Goal: Task Accomplishment & Management: Use online tool/utility

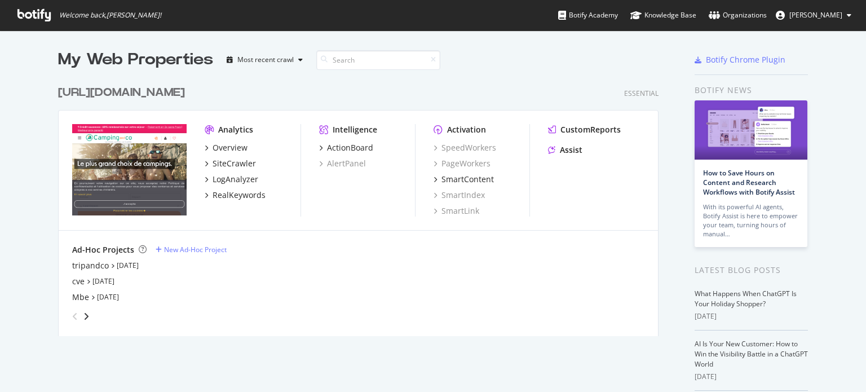
scroll to position [383, 848]
click at [83, 313] on icon "angle-right" at bounding box center [86, 316] width 6 height 9
click at [82, 281] on div "Nouveau ske" at bounding box center [96, 281] width 48 height 11
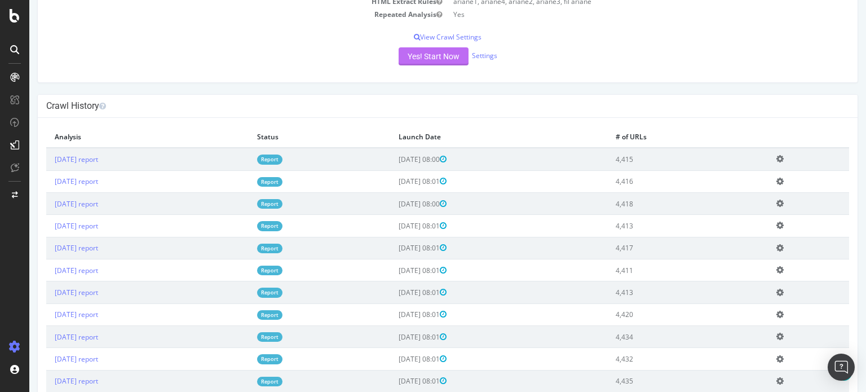
scroll to position [225, 0]
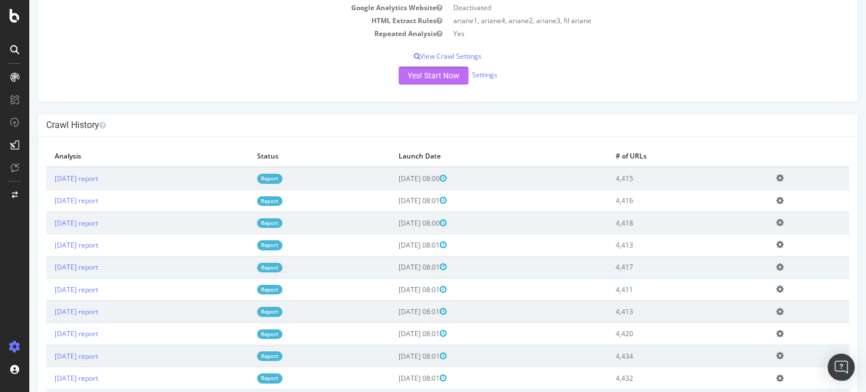
click at [424, 72] on button "Yes! Start Now" at bounding box center [433, 75] width 70 height 18
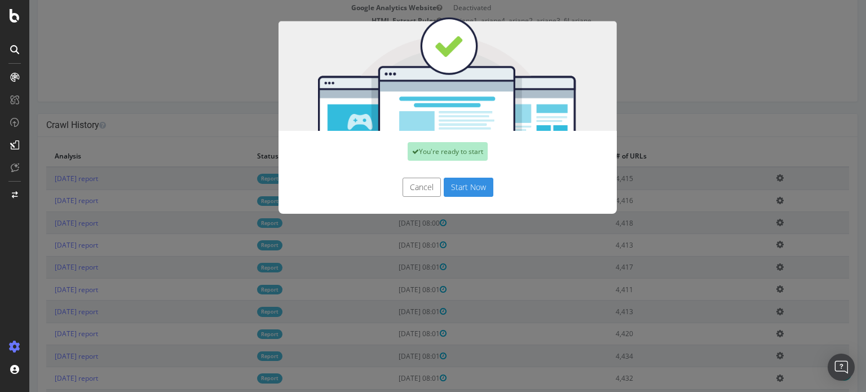
click at [421, 187] on button "Cancel" at bounding box center [421, 187] width 38 height 19
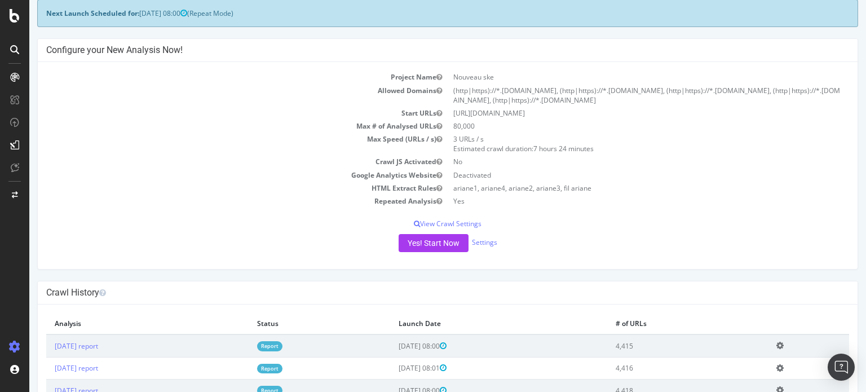
scroll to position [113, 0]
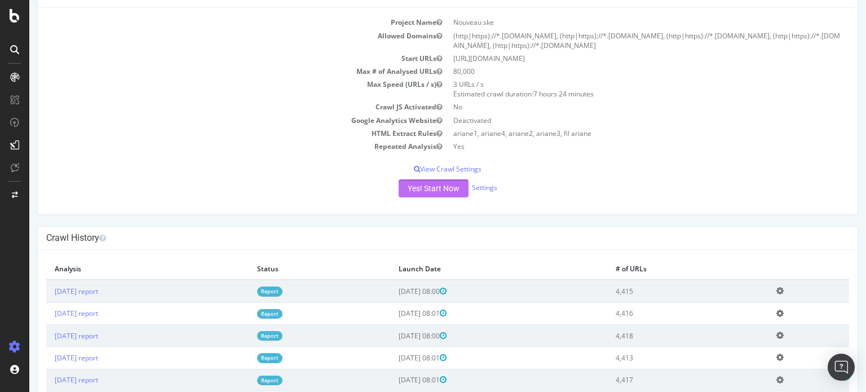
click at [422, 189] on button "Yes! Start Now" at bounding box center [433, 188] width 70 height 18
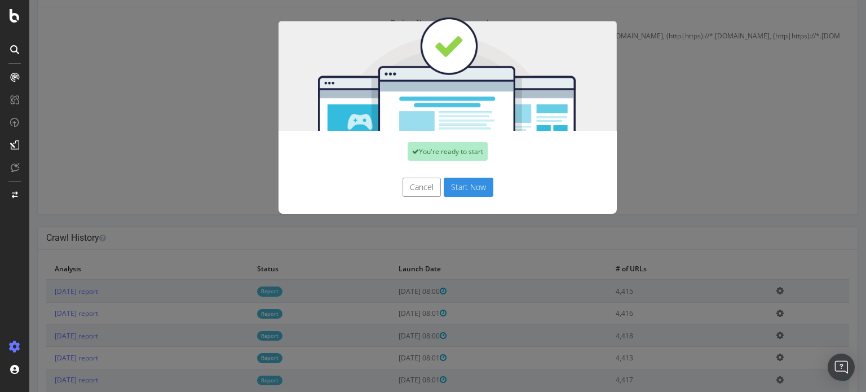
click at [469, 189] on button "Start Now" at bounding box center [469, 187] width 50 height 19
